Goal: Task Accomplishment & Management: Manage account settings

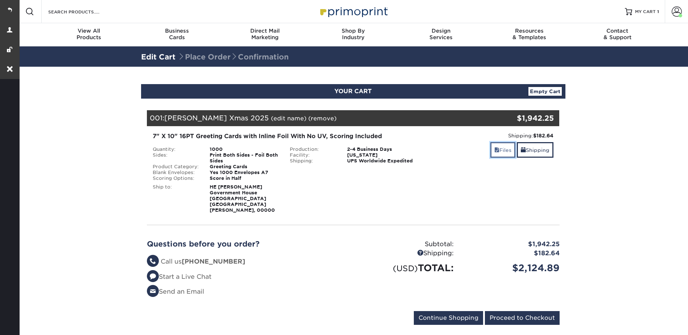
click at [507, 154] on link "Files" at bounding box center [502, 150] width 25 height 16
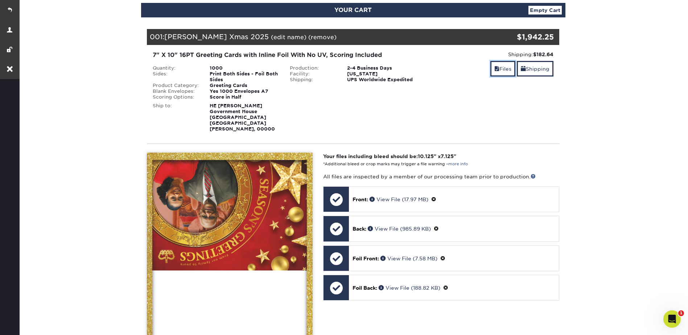
scroll to position [36, 0]
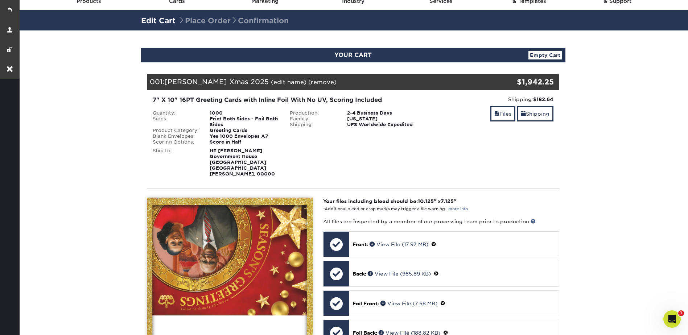
click at [258, 158] on div "HE [PERSON_NAME] [GEOGRAPHIC_DATA] [GEOGRAPHIC_DATA][PERSON_NAME]" at bounding box center [244, 162] width 80 height 29
click at [256, 159] on strong "HE [PERSON_NAME] [GEOGRAPHIC_DATA] [GEOGRAPHIC_DATA][PERSON_NAME]" at bounding box center [242, 162] width 65 height 29
click at [535, 114] on link "Shipping" at bounding box center [535, 114] width 37 height 16
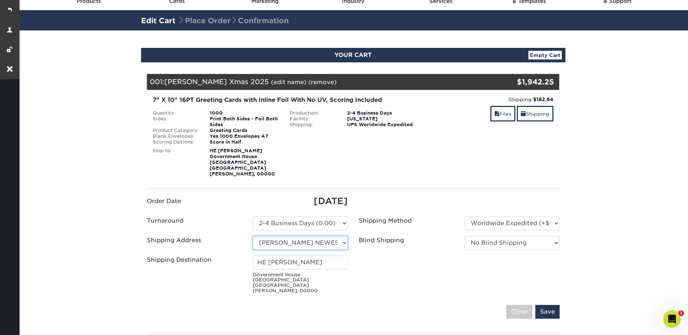
click at [330, 236] on select "Select One CIU Design Centre GG Air Freight 2024 GG Sea Freight [PERSON_NAME] N…" at bounding box center [300, 243] width 95 height 14
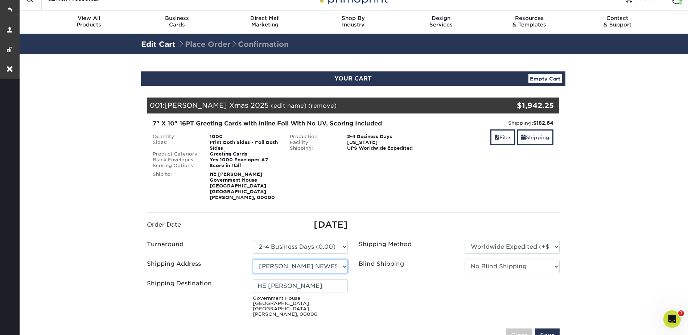
scroll to position [0, 0]
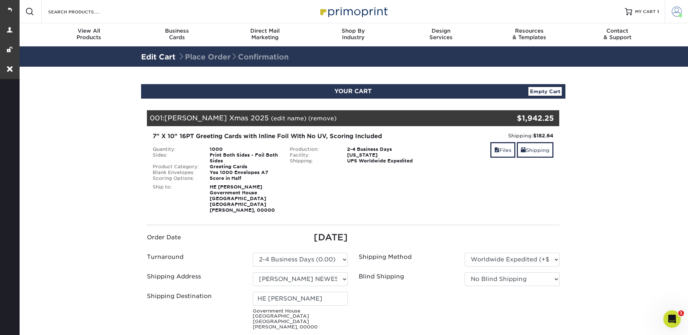
click at [675, 9] on span at bounding box center [677, 12] width 10 height 10
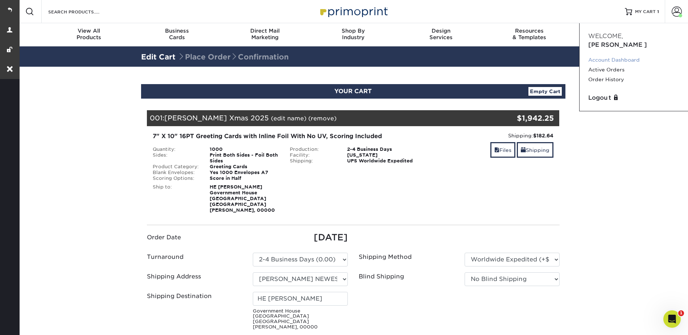
click at [605, 55] on link "Account Dashboard" at bounding box center [633, 60] width 91 height 10
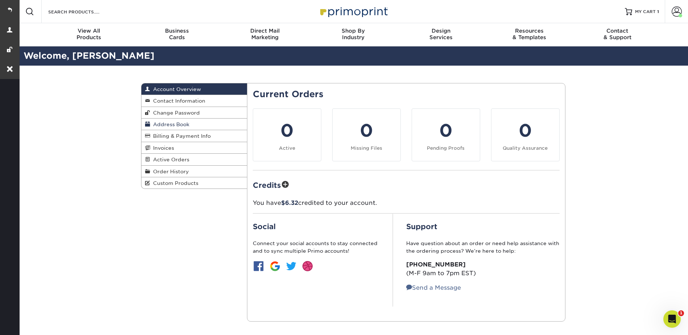
click at [165, 122] on span "Address Book" at bounding box center [169, 125] width 39 height 6
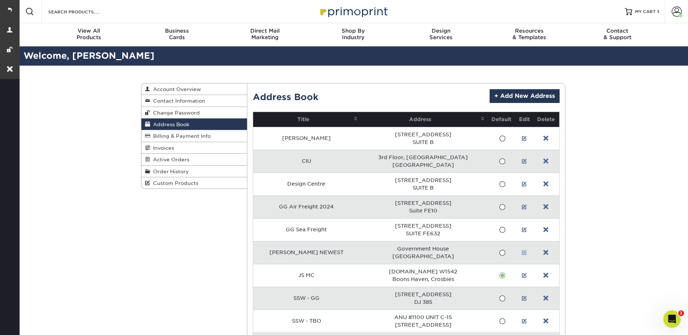
click at [522, 250] on link at bounding box center [524, 253] width 5 height 6
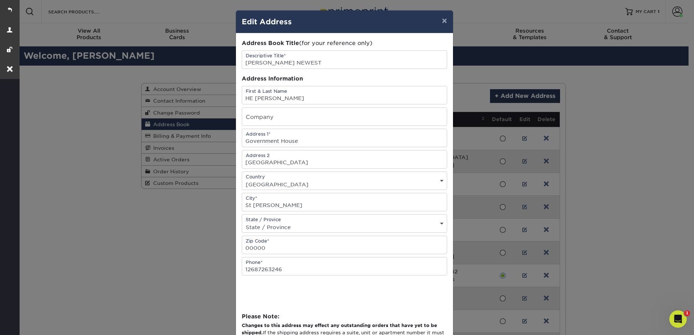
click at [604, 107] on div "× Edit Address Address Book Title (for your reference only) Descriptive Title* …" at bounding box center [347, 167] width 694 height 335
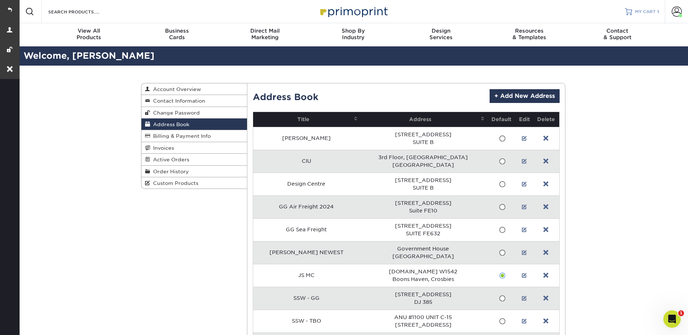
click at [637, 9] on span "MY CART" at bounding box center [645, 12] width 21 height 6
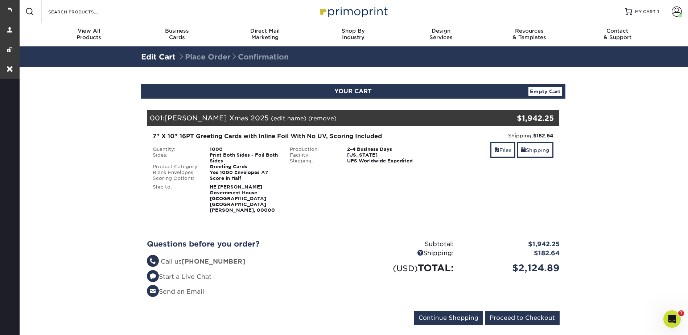
drag, startPoint x: 10, startPoint y: 9, endPoint x: 33, endPoint y: 7, distance: 23.0
click at [10, 9] on link at bounding box center [10, 10] width 20 height 20
